Goal: Find specific page/section: Find specific page/section

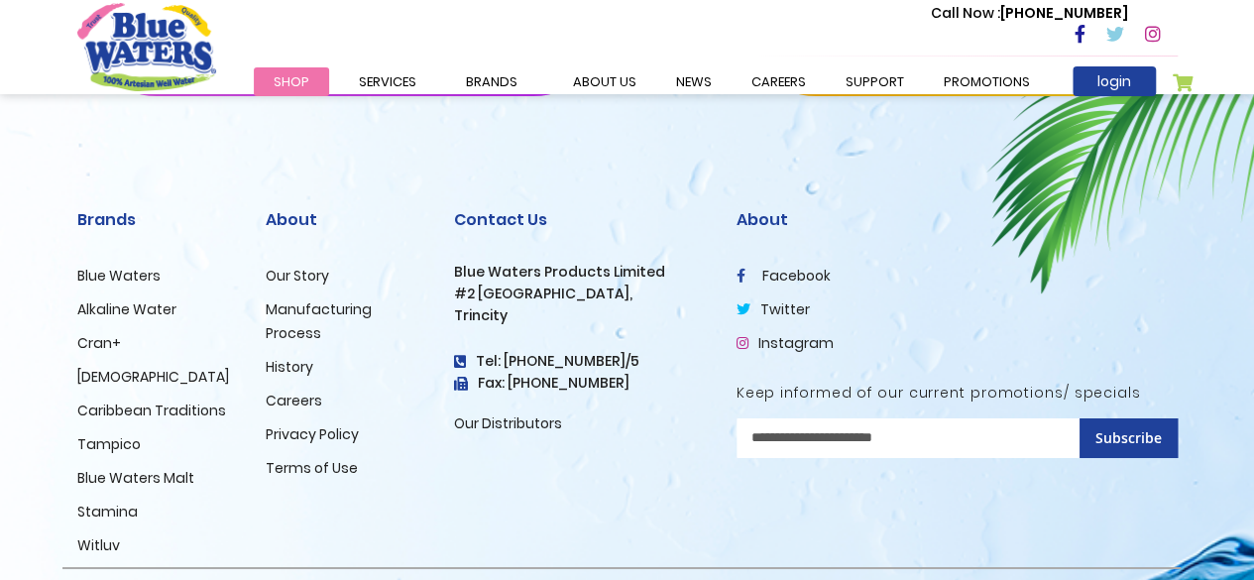
scroll to position [3438, 0]
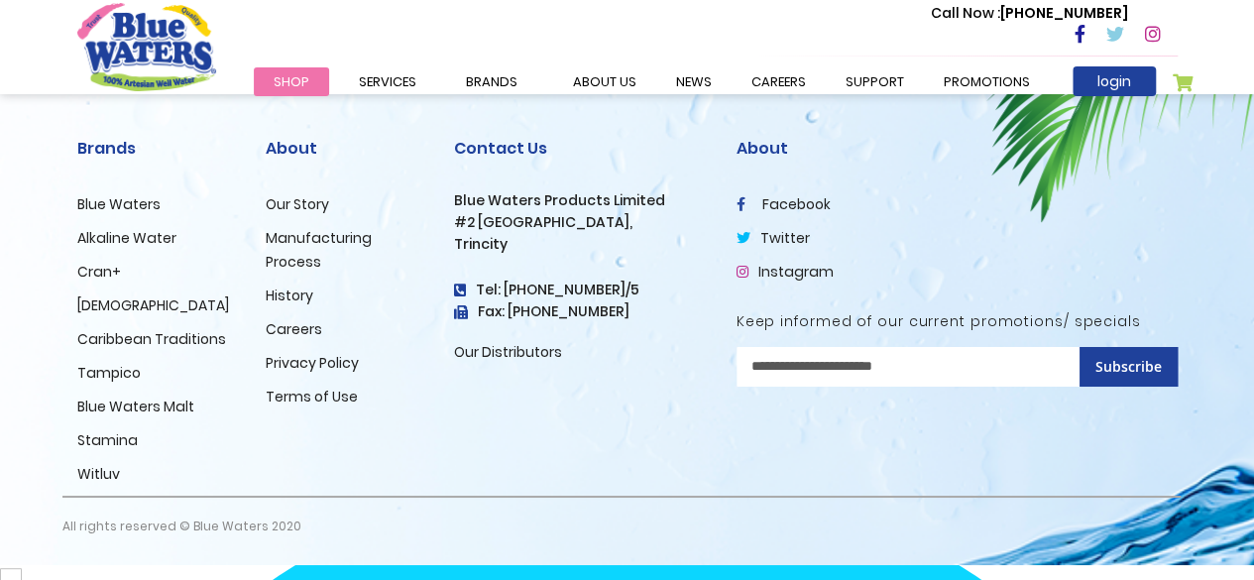
drag, startPoint x: 1265, startPoint y: 36, endPoint x: 1267, endPoint y: 627, distance: 590.9
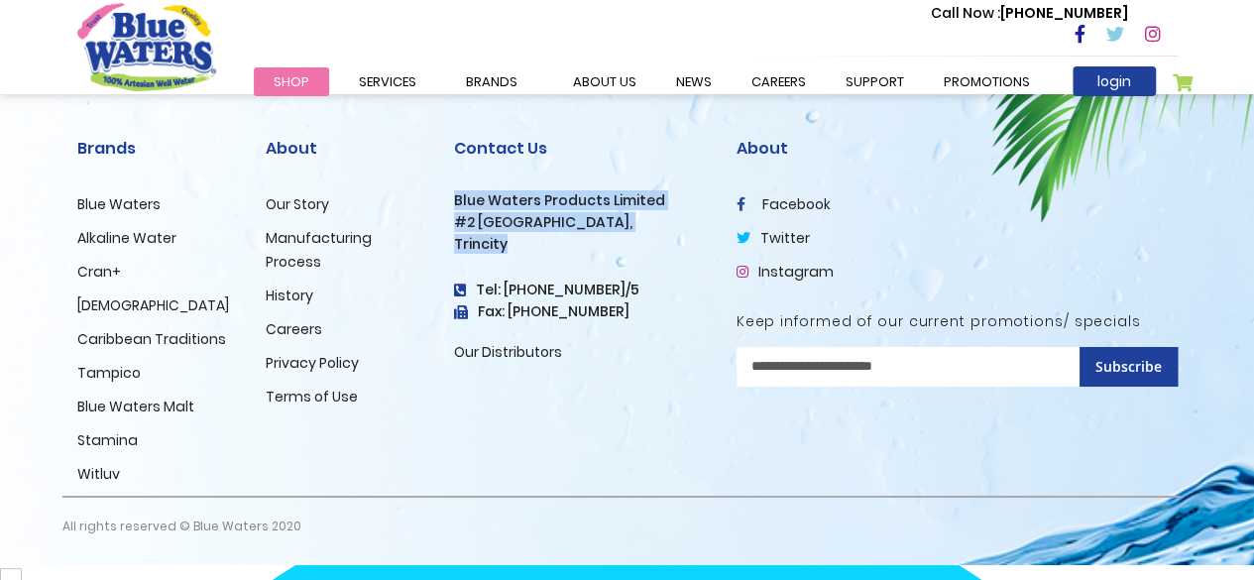
drag, startPoint x: 519, startPoint y: 267, endPoint x: 453, endPoint y: 214, distance: 84.7
type textarea "**********"
click at [454, 214] on div "Contact Us Blue Waters Products Limited [STREET_ADDRESS] Tel: [PHONE_NUMBER]/5 …" at bounding box center [580, 251] width 253 height 225
copy div "Blue Waters Products Limited [STREET_ADDRESS]"
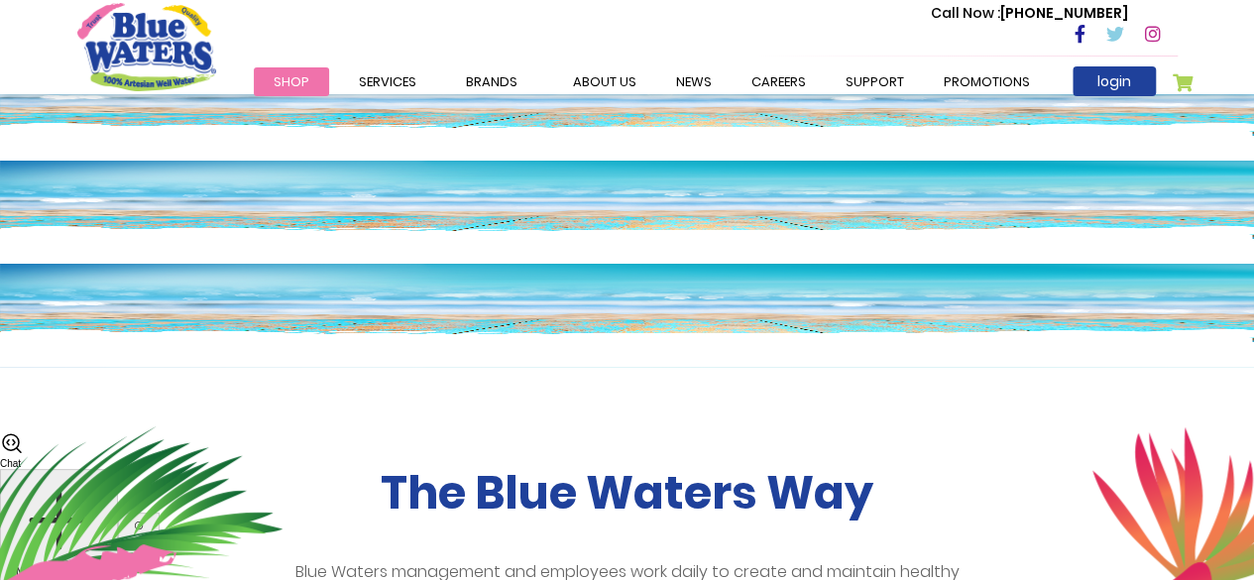
scroll to position [0, 0]
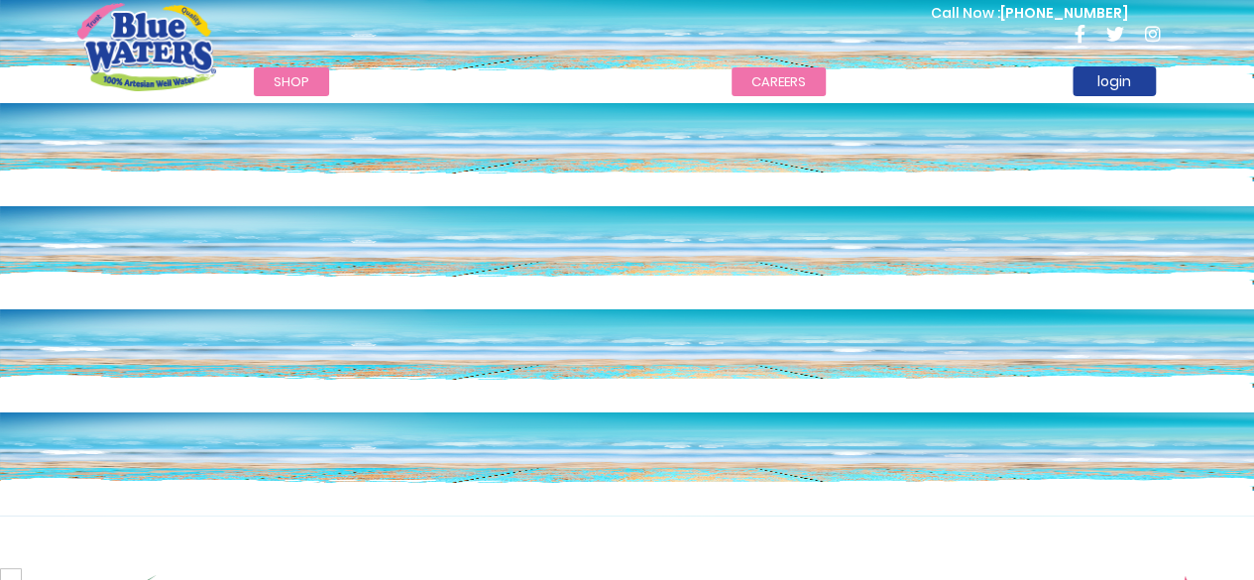
click at [771, 78] on link "careers" at bounding box center [779, 81] width 94 height 29
